Goal: Transaction & Acquisition: Purchase product/service

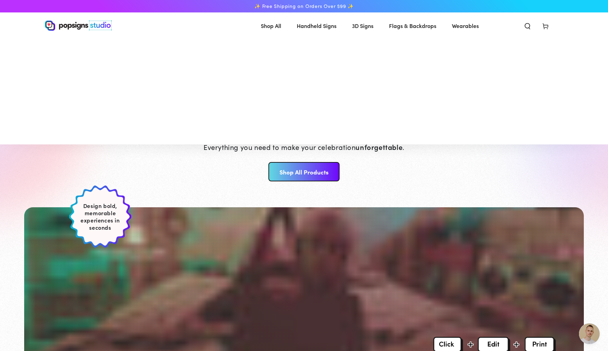
scroll to position [1828, 0]
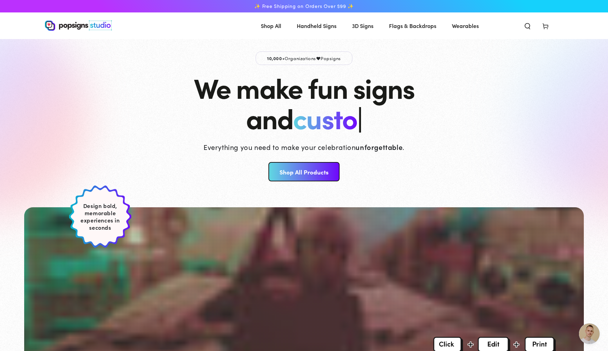
click at [318, 168] on link "Shop All Products" at bounding box center [303, 171] width 71 height 19
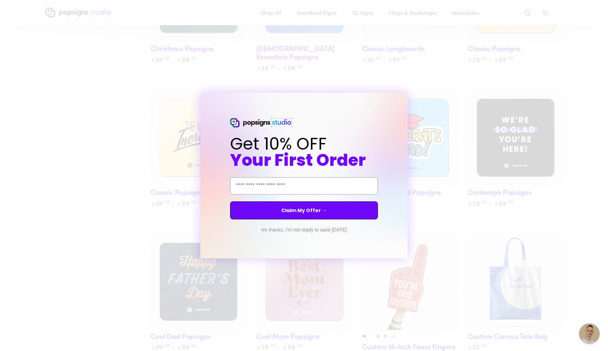
scroll to position [558, 0]
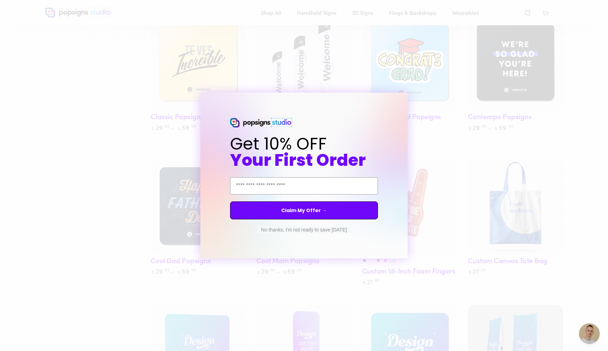
click at [406, 98] on circle "Close dialog" at bounding box center [408, 99] width 7 height 7
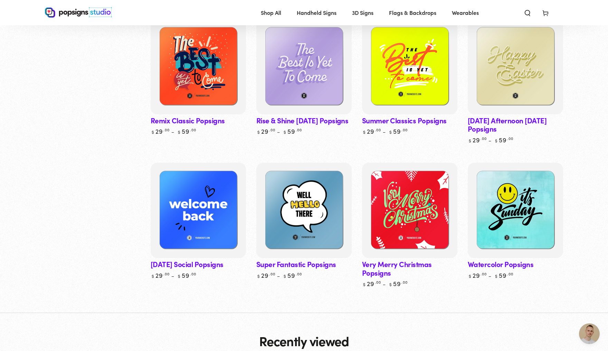
scroll to position [2619, 0]
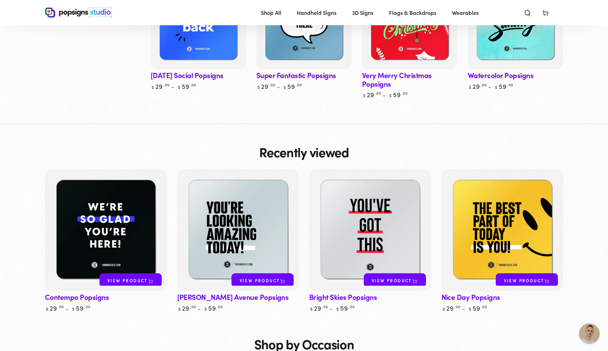
click at [203, 90] on link "Sunday Social Popsigns" at bounding box center [198, 32] width 95 height 116
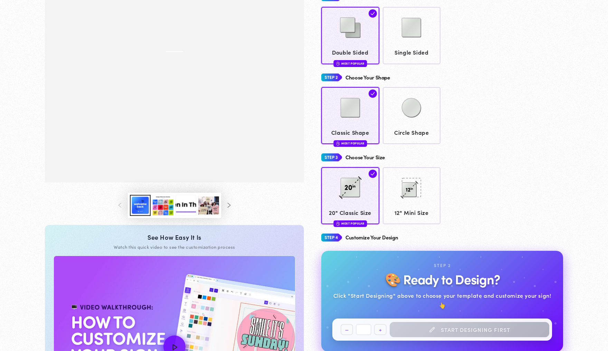
scroll to position [134, 0]
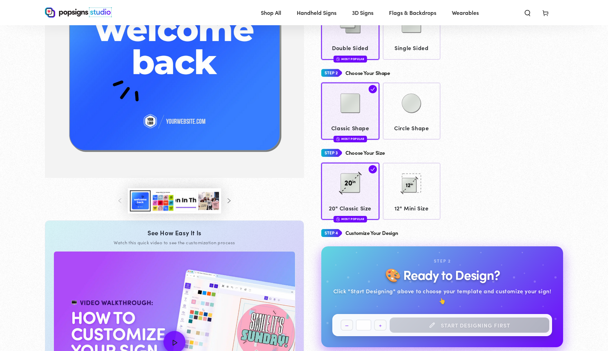
click at [157, 211] on button "Load image 3 in gallery view" at bounding box center [163, 200] width 21 height 21
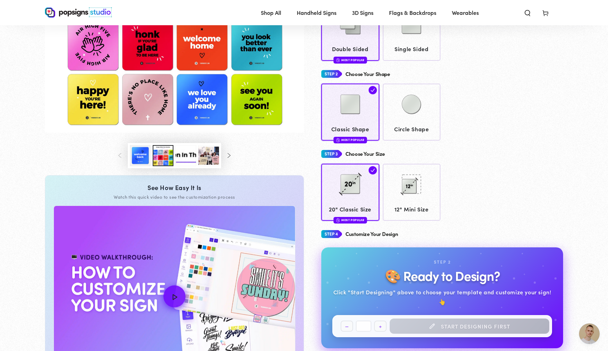
scroll to position [1828, 0]
click at [194, 119] on img "Gallery Viewer" at bounding box center [174, 25] width 259 height 216
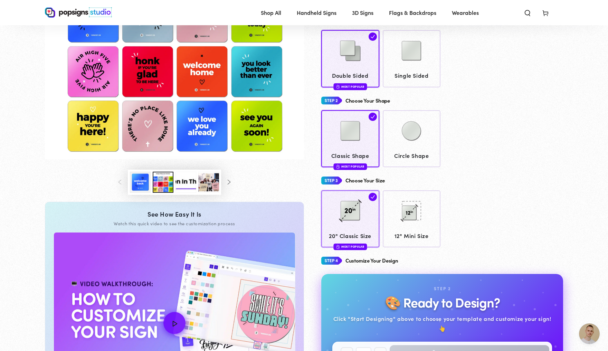
scroll to position [105, 0]
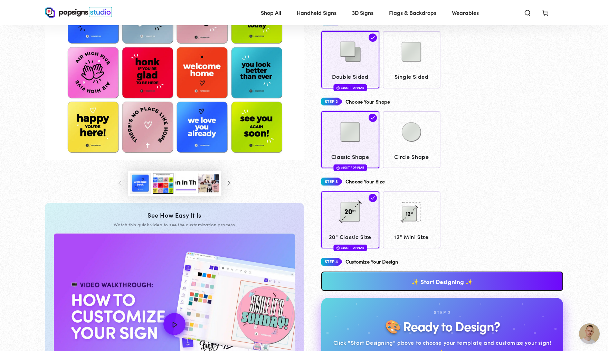
click at [411, 286] on link "✨ Start Designing ✨" at bounding box center [442, 280] width 242 height 19
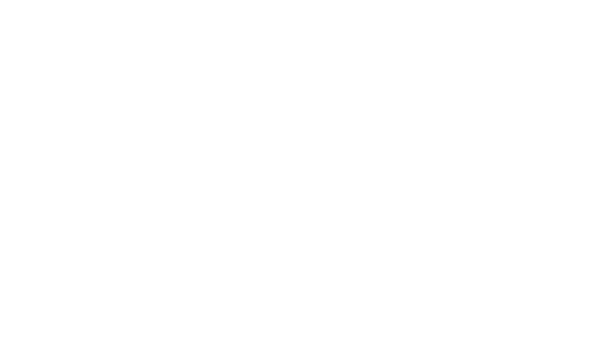
scroll to position [0, 0]
type textarea "An ancient tree with a door leading to a magical world"
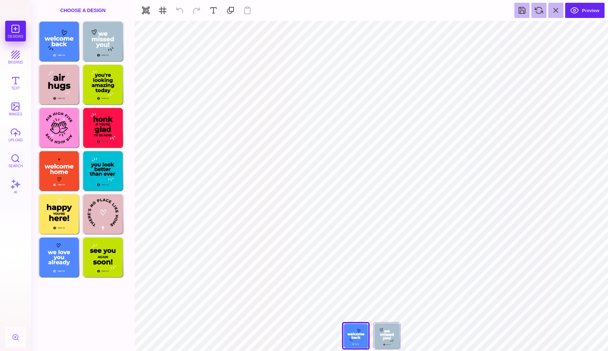
type input "#5088FF"
click at [350, 31] on button at bounding box center [348, 29] width 13 height 13
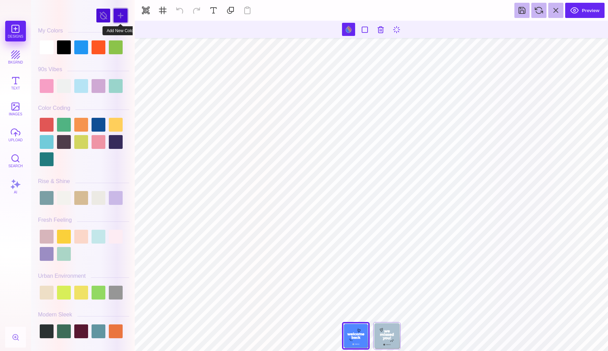
click at [119, 14] on div at bounding box center [121, 16] width 14 height 14
type input "#68B008"
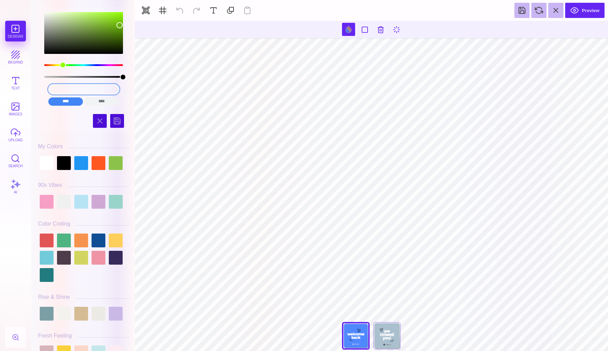
click at [95, 88] on input "#68B008" at bounding box center [83, 89] width 71 height 10
drag, startPoint x: 95, startPoint y: 88, endPoint x: 60, endPoint y: 88, distance: 34.2
click at [60, 88] on input "#68B008" at bounding box center [83, 89] width 71 height 10
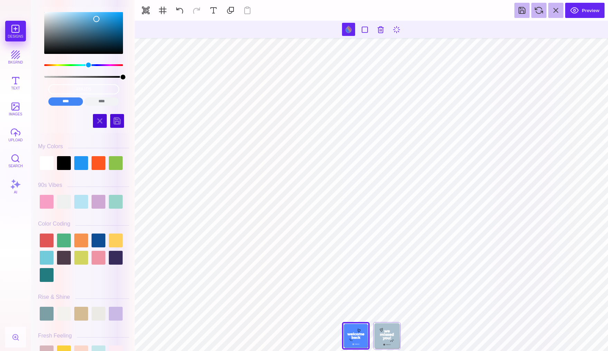
type input "#FFFFFF"
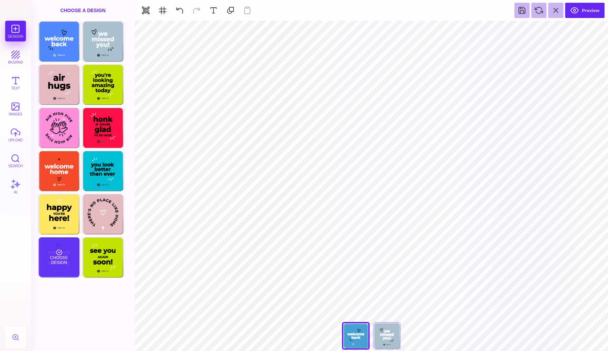
click at [58, 255] on div "Choose Design" at bounding box center [59, 256] width 40 height 39
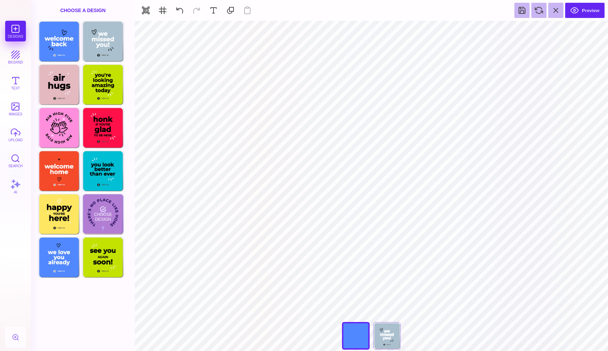
type input "#5088FF"
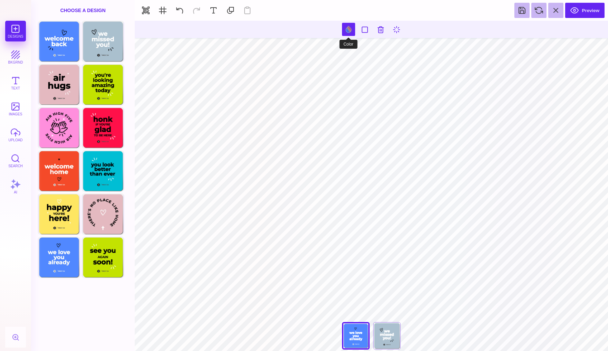
click at [348, 30] on button at bounding box center [348, 29] width 13 height 13
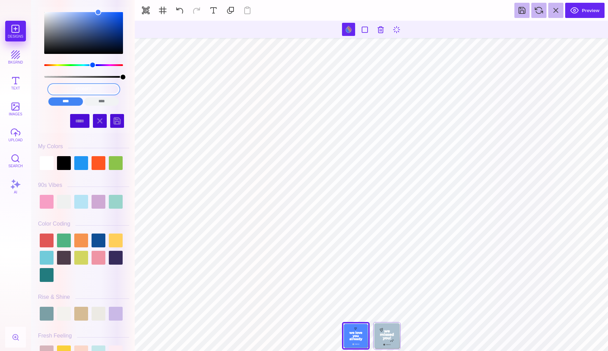
drag, startPoint x: 107, startPoint y: 88, endPoint x: 36, endPoint y: 88, distance: 71.5
click at [36, 88] on div "#5088FF **** **** **** **** **** **** ****** ***** ***** ******" at bounding box center [84, 176] width 98 height 347
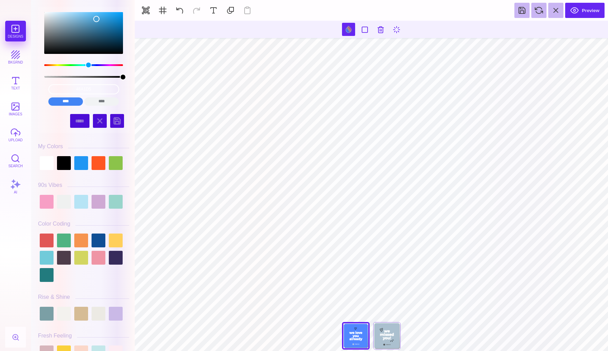
type input "#FFFFFF"
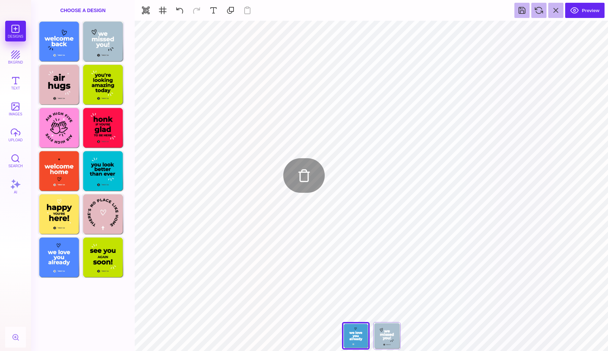
type input "#FFFFFF"
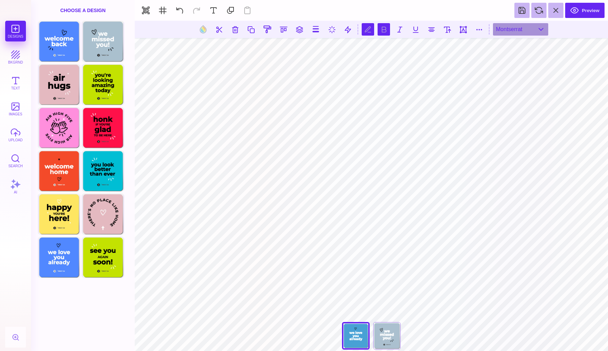
type textarea "******* *** *******"
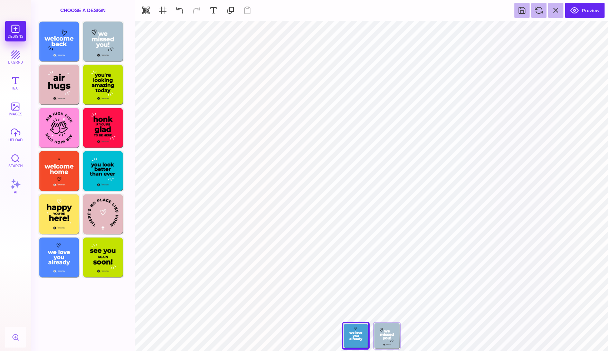
type input "#000000"
click at [296, 26] on button at bounding box center [292, 29] width 13 height 13
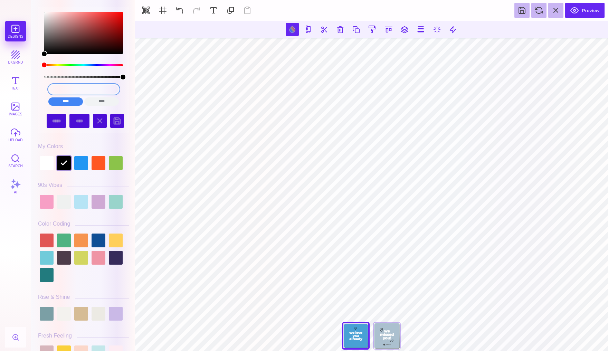
drag, startPoint x: 98, startPoint y: 87, endPoint x: 56, endPoint y: 89, distance: 42.5
click at [56, 89] on input "#000000" at bounding box center [83, 89] width 71 height 10
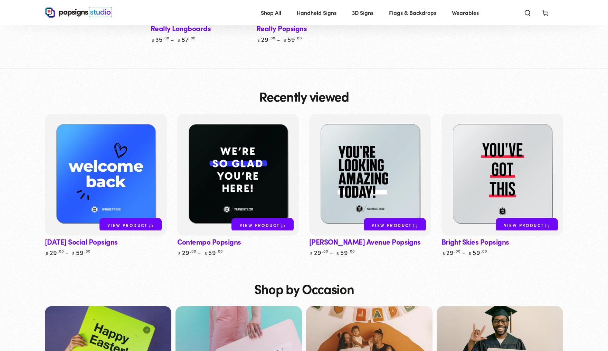
scroll to position [222, 0]
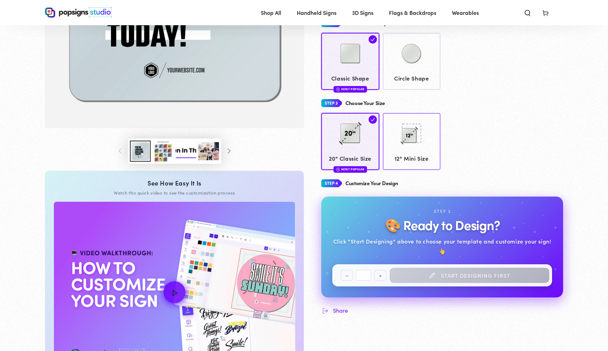
scroll to position [181, 0]
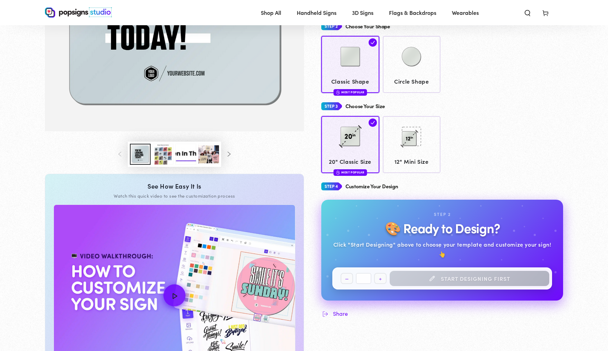
click at [461, 173] on div "20" Classic Size Most Popular 12" Mini Size" at bounding box center [442, 144] width 242 height 57
click at [452, 203] on div "**********" at bounding box center [442, 248] width 242 height 137
click at [445, 188] on div "Customize Your Design" at bounding box center [442, 186] width 242 height 13
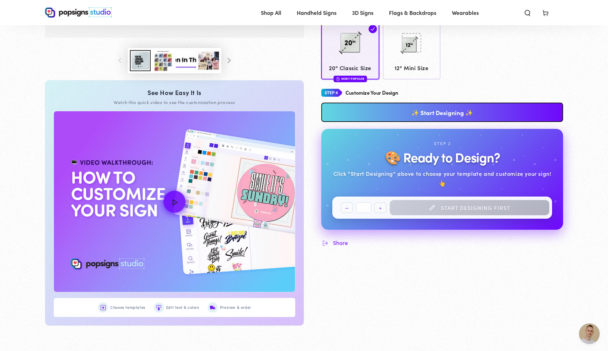
scroll to position [1827, 0]
click at [440, 118] on link "✨ Start Designing ✨" at bounding box center [442, 112] width 242 height 19
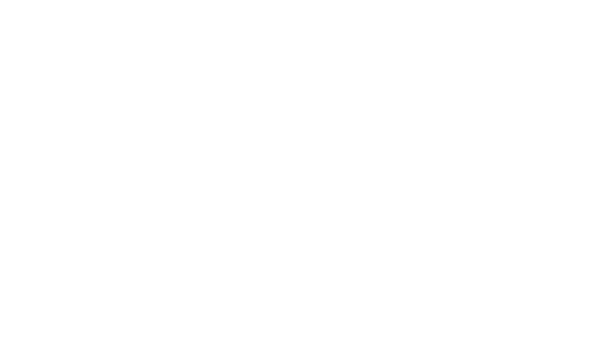
scroll to position [0, 0]
type textarea "An ancient tree with a door leading to a magical world"
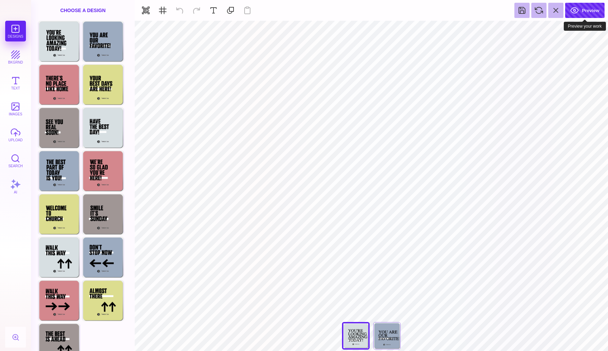
click at [583, 12] on button "Preview" at bounding box center [584, 10] width 39 height 15
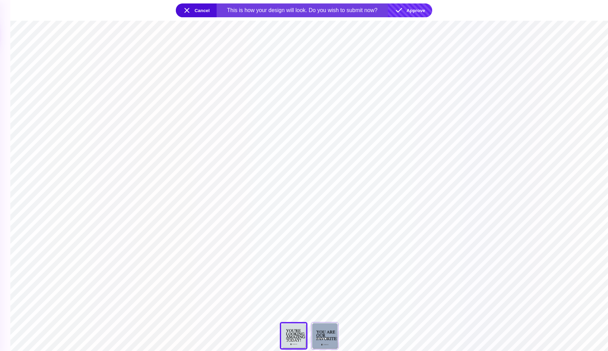
click at [414, 9] on button "Approve" at bounding box center [410, 10] width 44 height 14
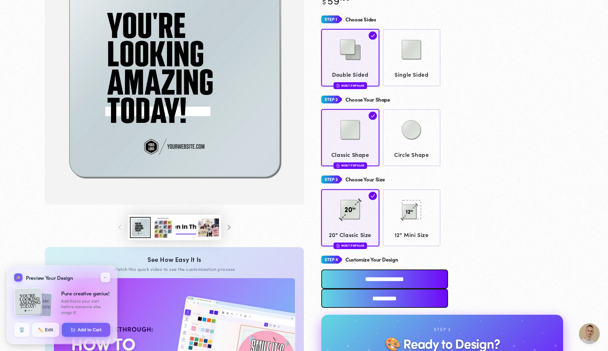
scroll to position [112, 0]
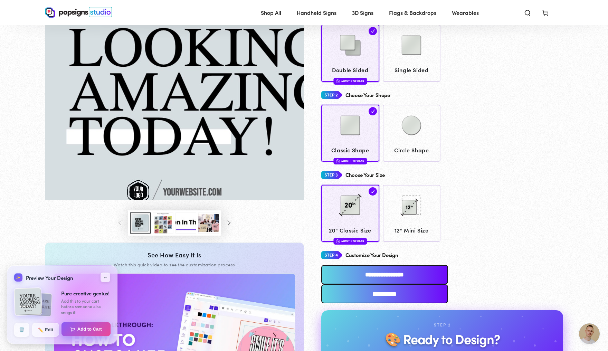
click at [84, 333] on button "Add to Cart" at bounding box center [85, 329] width 49 height 15
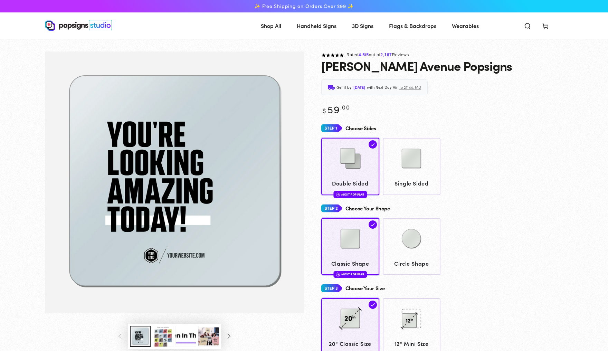
click at [548, 27] on use at bounding box center [545, 27] width 5 height 6
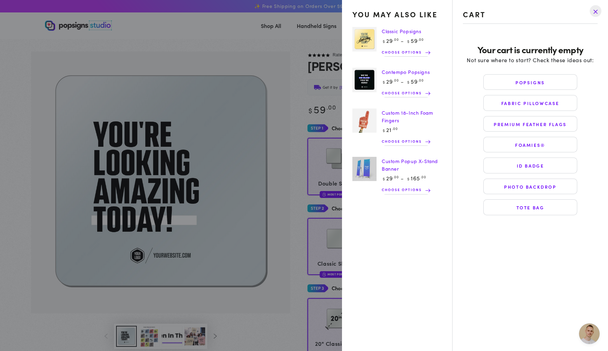
scroll to position [1827, 0]
click at [595, 13] on drawer-close-button at bounding box center [595, 10] width 18 height 15
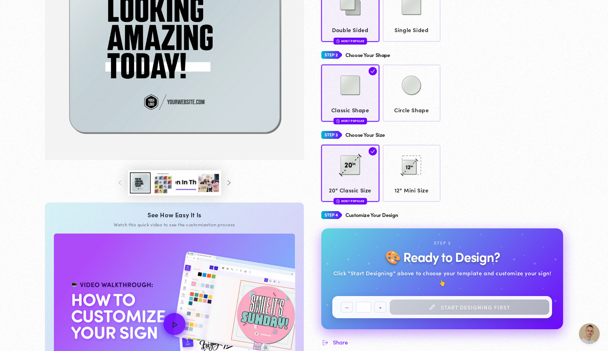
scroll to position [153, 0]
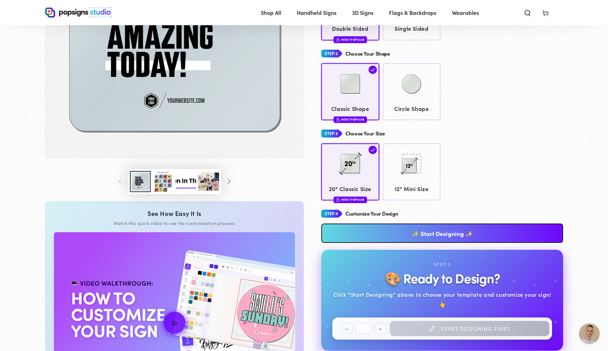
click at [438, 236] on link "✨ Start Designing ✨" at bounding box center [442, 232] width 242 height 19
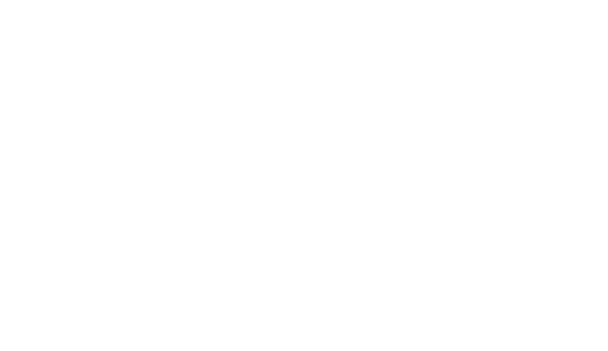
scroll to position [0, 0]
type textarea "An ancient tree with a door leading to a magical world"
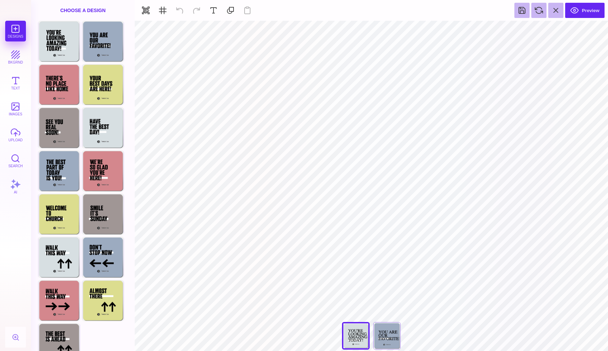
type input "#D6DEE1"
click at [349, 29] on button at bounding box center [348, 29] width 13 height 13
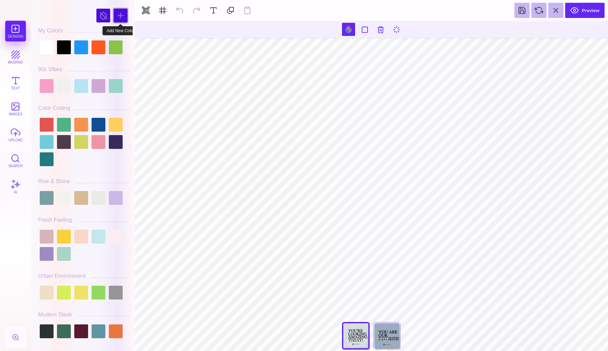
click at [118, 18] on div at bounding box center [121, 16] width 14 height 14
type input "#6F1C21"
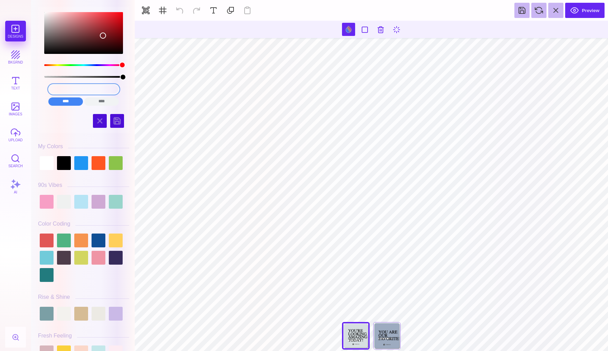
drag, startPoint x: 103, startPoint y: 93, endPoint x: 63, endPoint y: 91, distance: 39.8
click at [61, 91] on input "#6F1C21" at bounding box center [83, 89] width 71 height 10
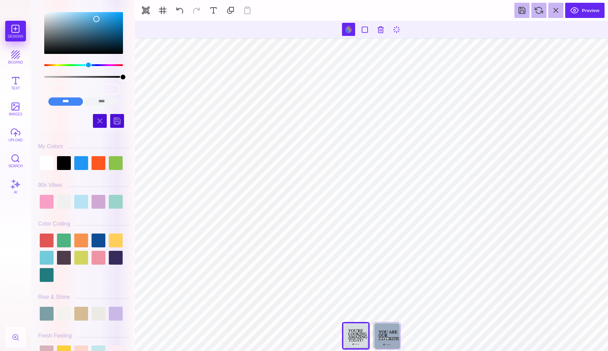
type input "#505050"
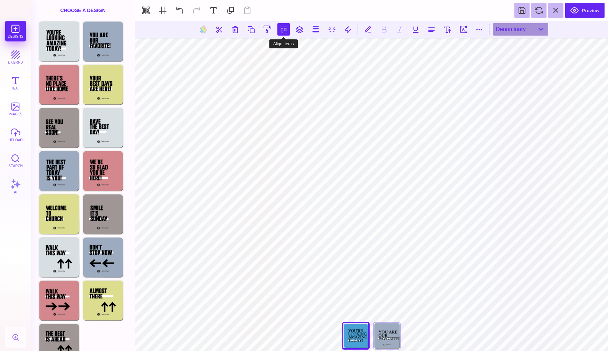
click at [279, 30] on button at bounding box center [283, 29] width 12 height 12
click at [278, 50] on button at bounding box center [276, 49] width 14 height 14
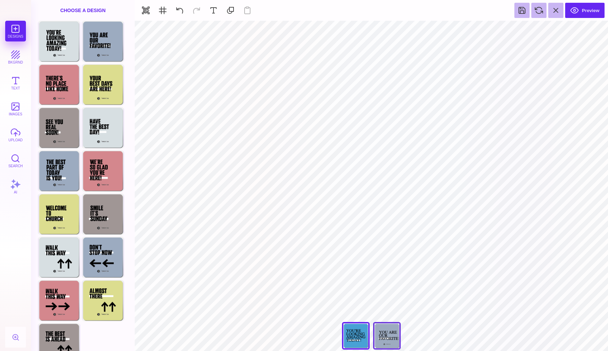
click at [389, 336] on div "You Are Our Favorite!" at bounding box center [387, 336] width 28 height 28
click at [59, 37] on div "Choose Design" at bounding box center [59, 40] width 40 height 39
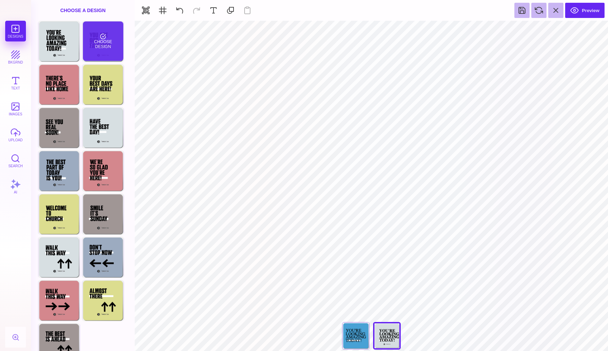
type input "#D6DEE1"
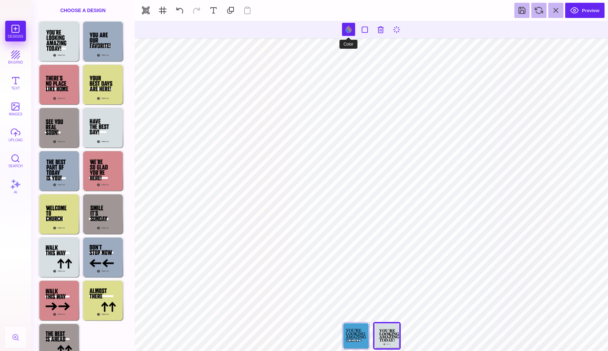
click at [344, 31] on button at bounding box center [348, 29] width 13 height 13
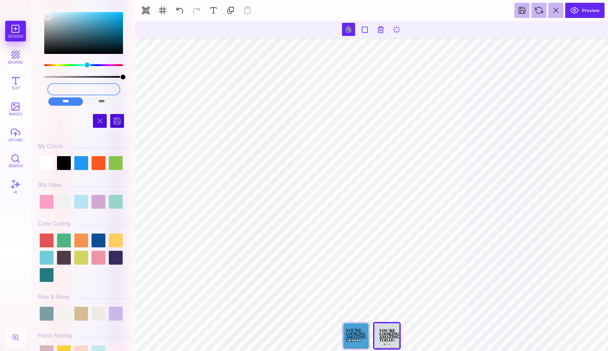
click at [96, 90] on input "#D6DEE1" at bounding box center [83, 89] width 71 height 10
drag, startPoint x: 101, startPoint y: 88, endPoint x: 54, endPoint y: 88, distance: 47.0
click at [54, 88] on input "#D6DEE1" at bounding box center [83, 89] width 71 height 10
paste input "https://arundelcc.churchcenter.com/registrations/events/3050888"
click at [90, 90] on input "https://arundelcc.churchcenter.com/registrations/events/3050888" at bounding box center [83, 89] width 71 height 10
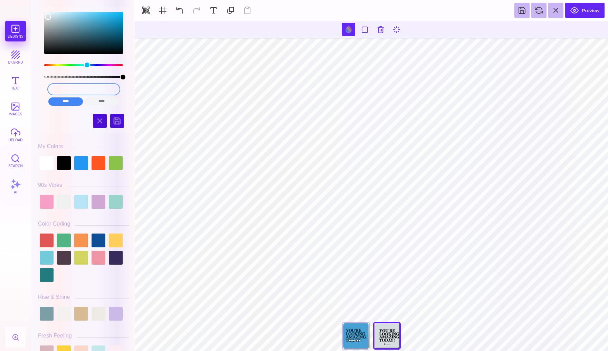
drag, startPoint x: 90, startPoint y: 90, endPoint x: 56, endPoint y: 90, distance: 34.2
click at [56, 90] on input "https://arundelcc.churchcenter.com/registrations/events/3050888" at bounding box center [83, 89] width 71 height 10
drag, startPoint x: 96, startPoint y: 90, endPoint x: 33, endPoint y: 90, distance: 62.9
click at [33, 90] on div "https://arundelcc.churchcenter.com//3050888 **** **** **** **** **** **** *****…" at bounding box center [83, 175] width 104 height 351
type input "0888"
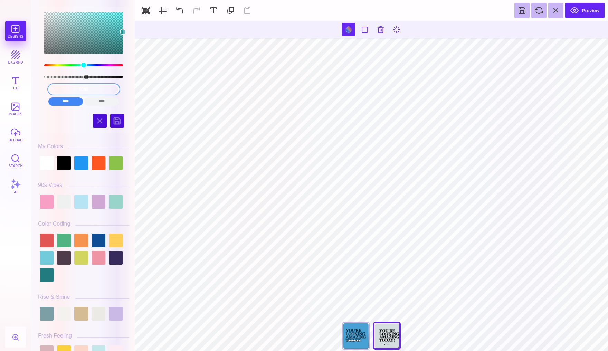
drag, startPoint x: 112, startPoint y: 88, endPoint x: 34, endPoint y: 88, distance: 78.1
click at [35, 88] on div "0888 **** **** **** **** **** **** ****** ***** Hues" at bounding box center [84, 176] width 98 height 347
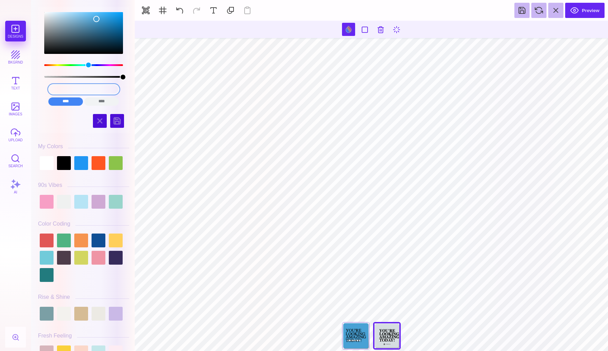
click at [93, 88] on input "48A1D5" at bounding box center [83, 89] width 71 height 10
click at [100, 89] on input "48A1D5" at bounding box center [83, 89] width 71 height 10
drag, startPoint x: 100, startPoint y: 89, endPoint x: 63, endPoint y: 88, distance: 37.3
click at [63, 88] on input "48A1D5" at bounding box center [83, 89] width 71 height 10
type input "#000000"
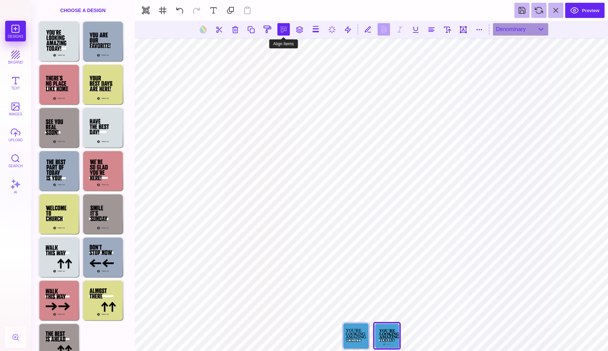
click at [286, 30] on button at bounding box center [283, 29] width 12 height 12
click at [274, 52] on button at bounding box center [276, 49] width 14 height 14
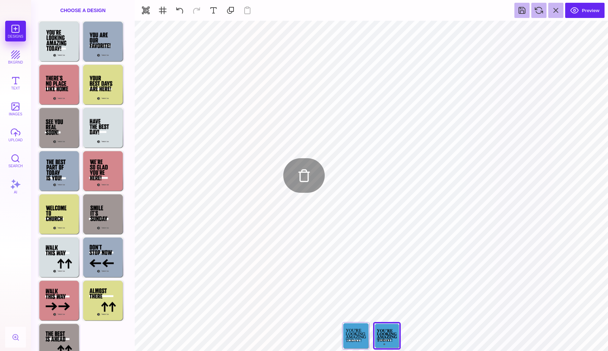
type input "#000000"
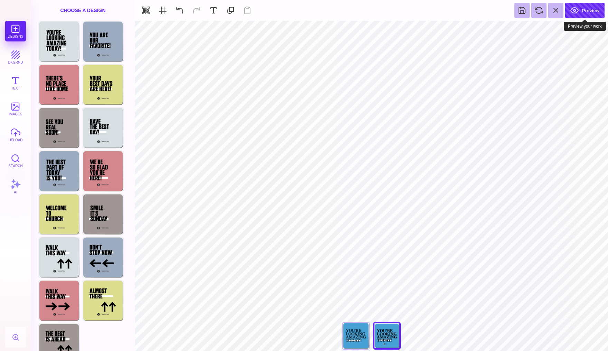
click at [579, 15] on button "Preview" at bounding box center [584, 10] width 39 height 15
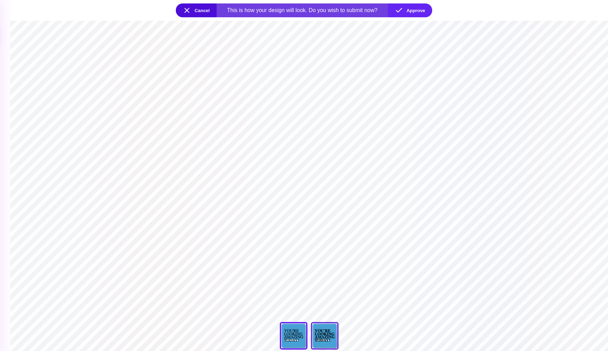
click at [329, 325] on div "You're Looking Amazing Today" at bounding box center [325, 336] width 28 height 28
click at [299, 328] on div "You're Looking Amazing Today" at bounding box center [294, 336] width 28 height 28
click at [417, 8] on button "Approve" at bounding box center [410, 10] width 44 height 14
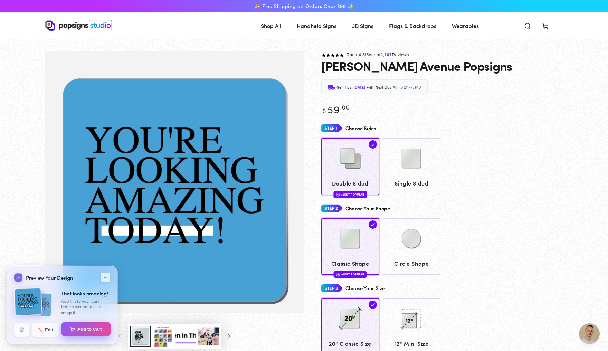
click at [78, 323] on button "Add to Cart" at bounding box center [85, 329] width 49 height 15
